Goal: Check status: Check status

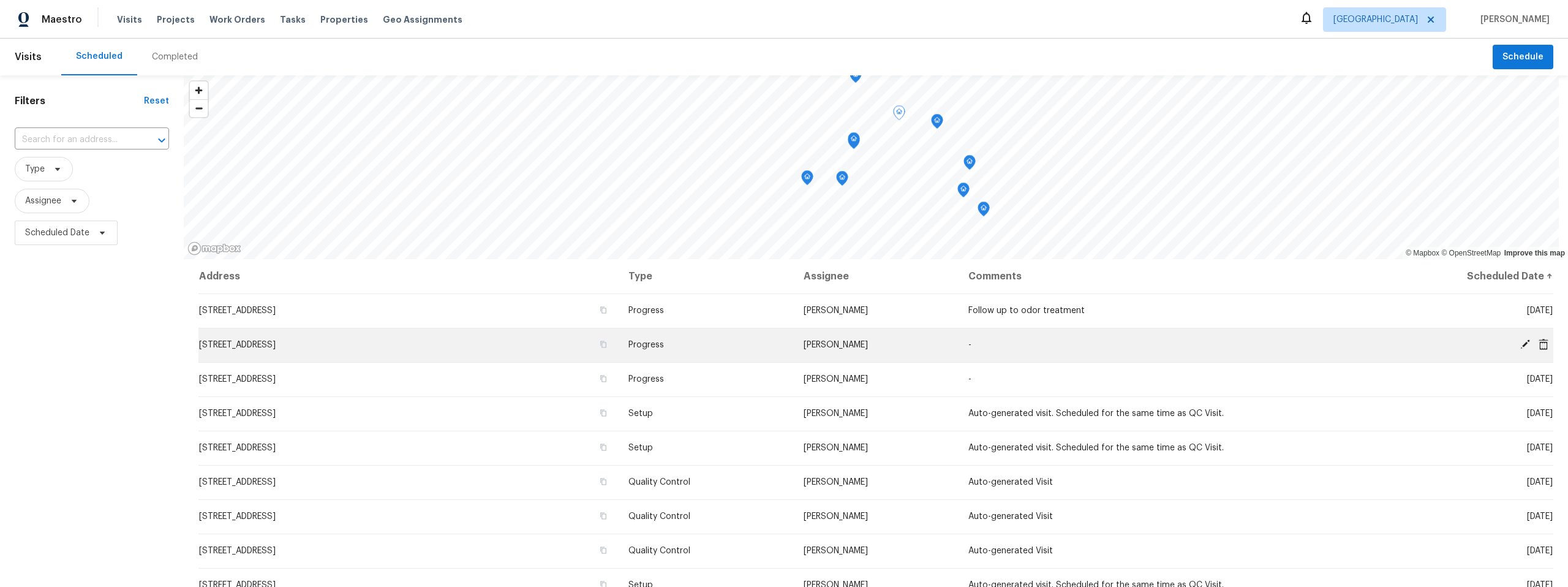
click at [275, 345] on span "[STREET_ADDRESS]" at bounding box center [237, 344] width 77 height 9
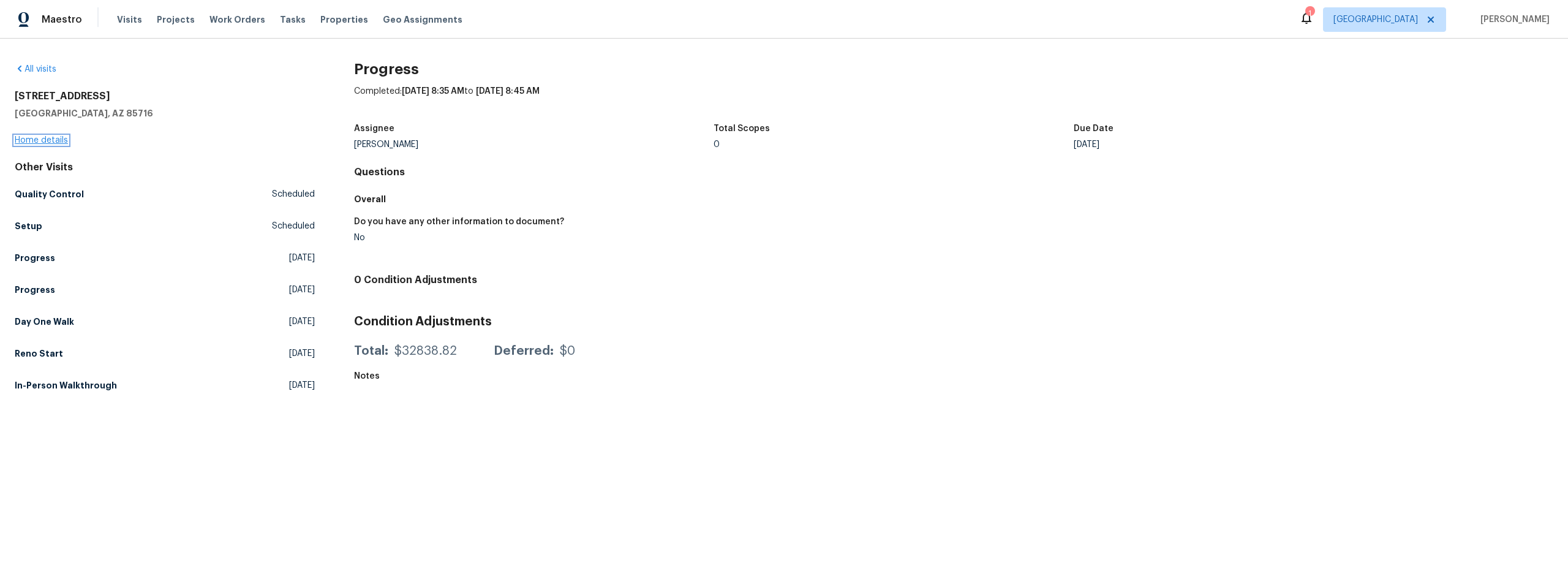
click at [26, 139] on link "Home details" at bounding box center [41, 140] width 53 height 9
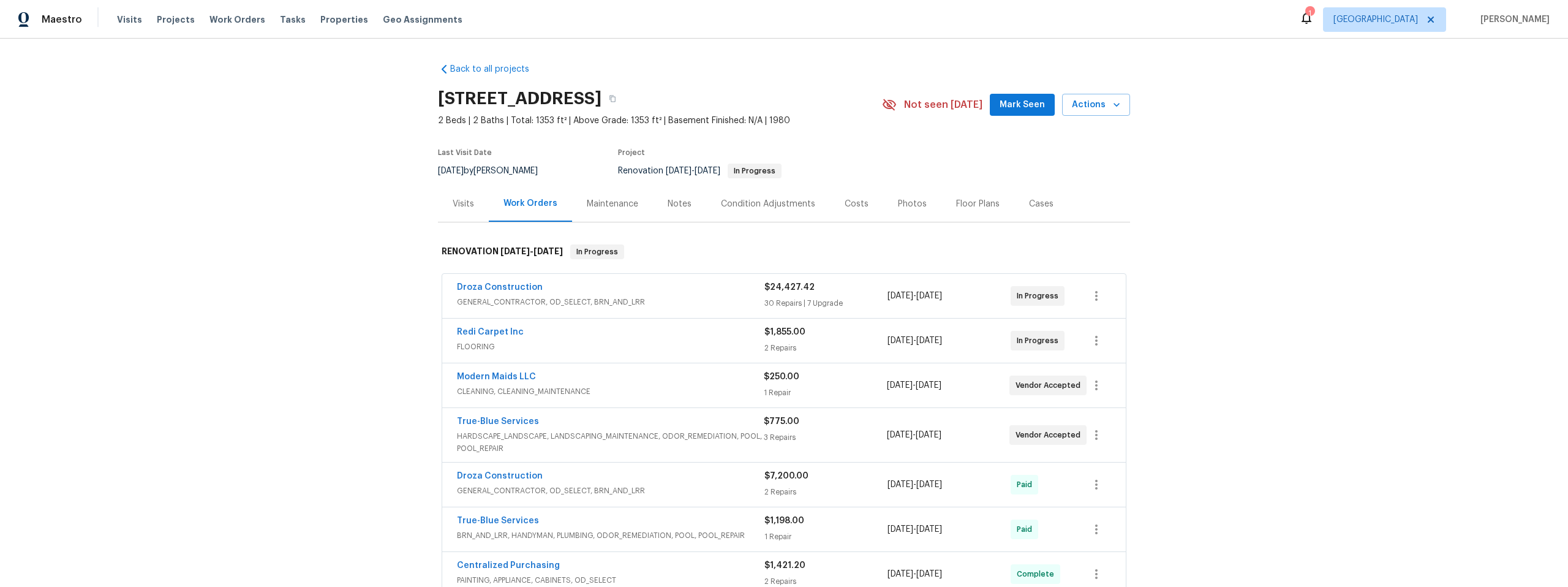
click at [456, 201] on div "Visits" at bounding box center [463, 204] width 21 height 13
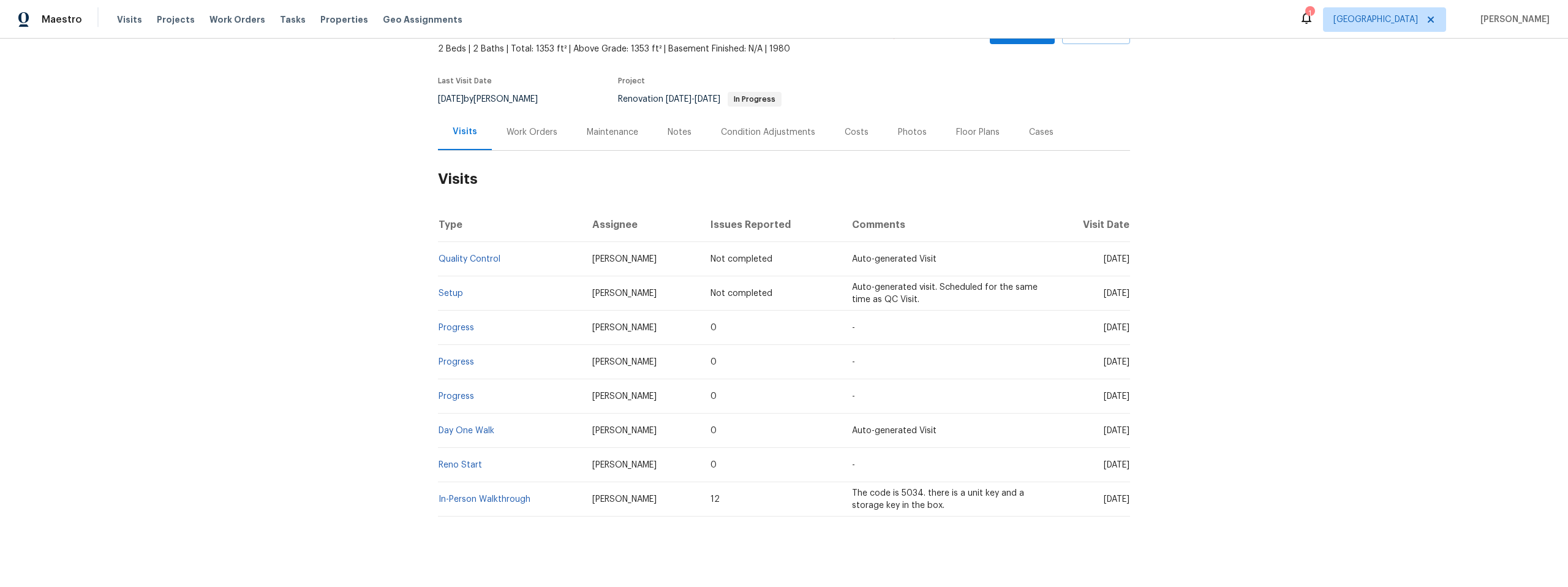
scroll to position [94, 0]
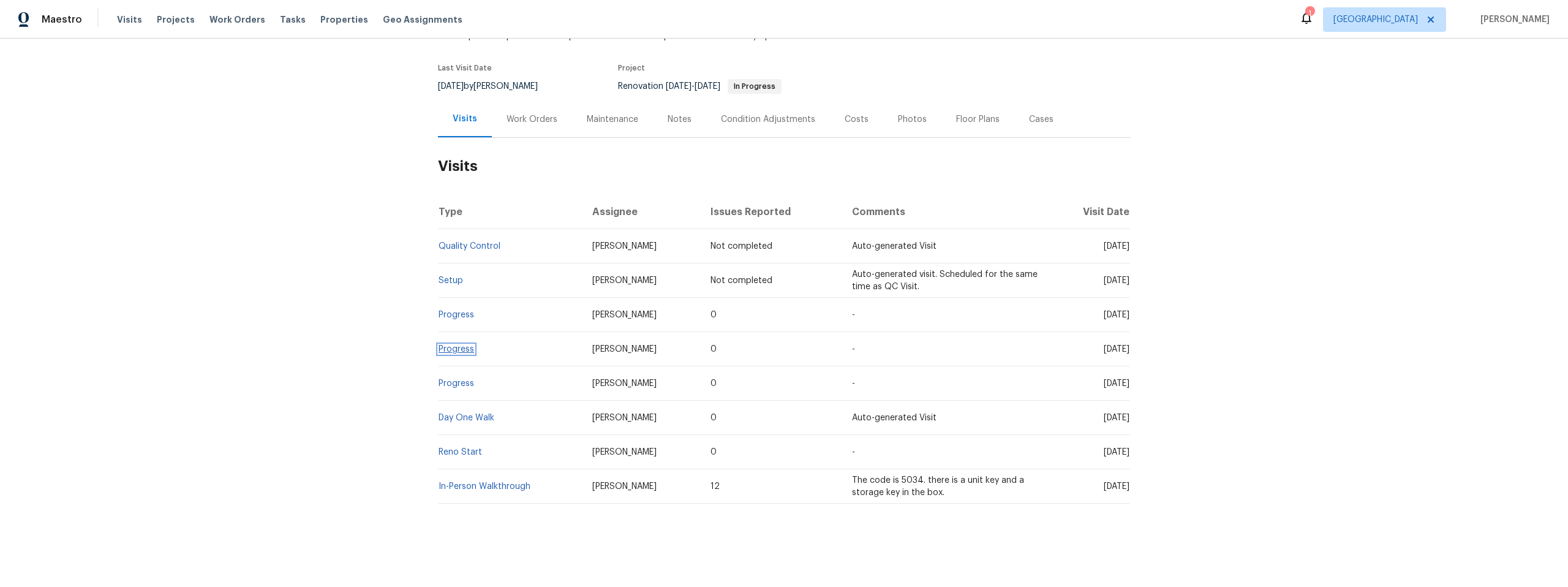
click at [443, 345] on link "Progress" at bounding box center [456, 349] width 35 height 9
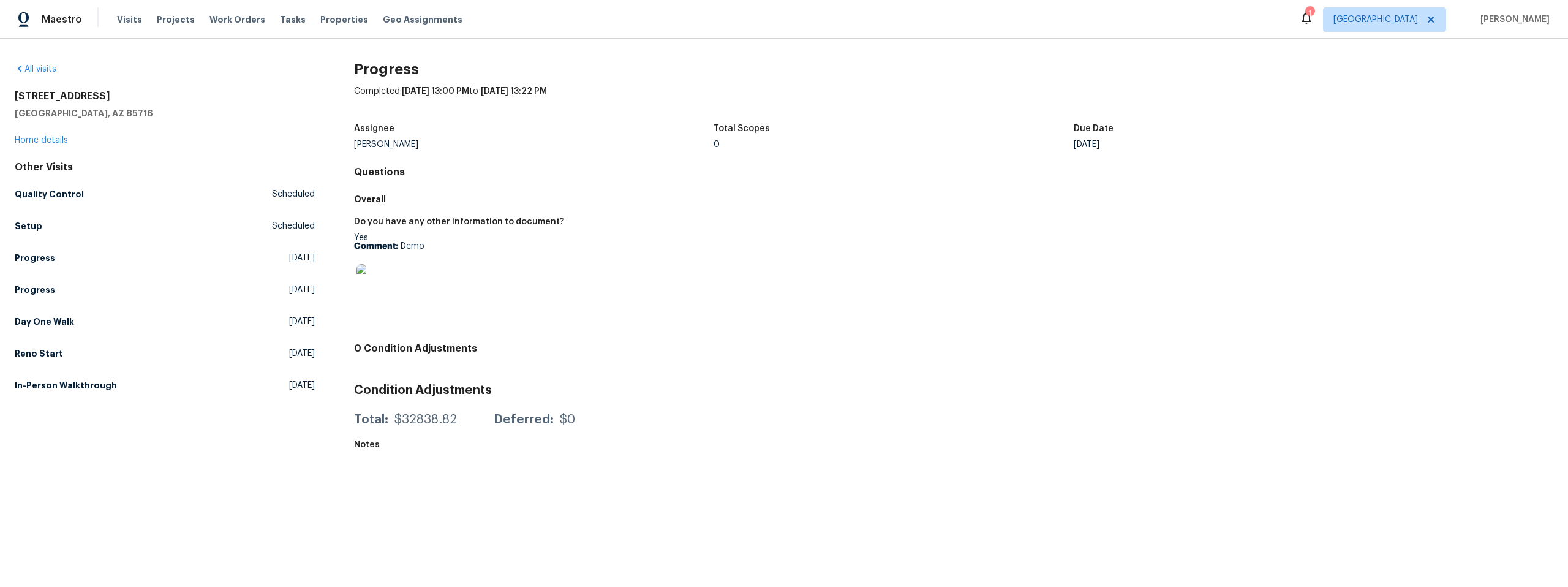
click at [372, 287] on img at bounding box center [376, 283] width 39 height 39
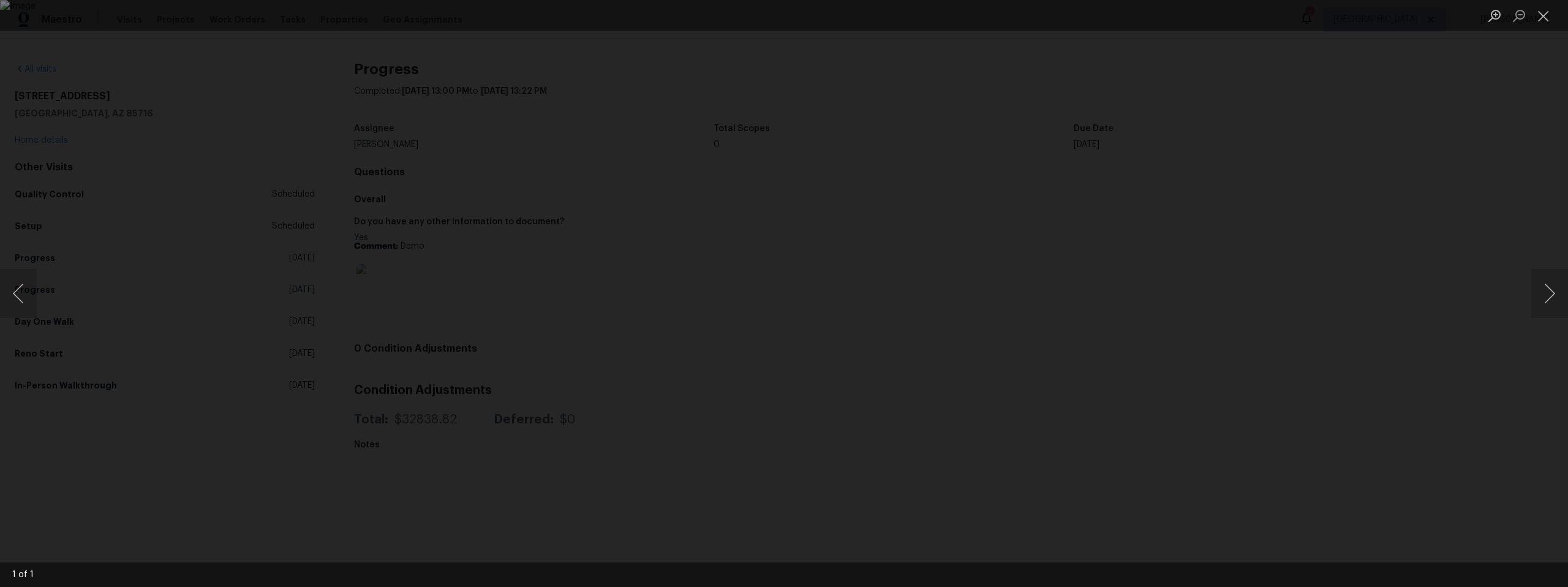
click at [293, 328] on div "Lightbox" at bounding box center [784, 294] width 1568 height 587
